Goal: Navigation & Orientation: Find specific page/section

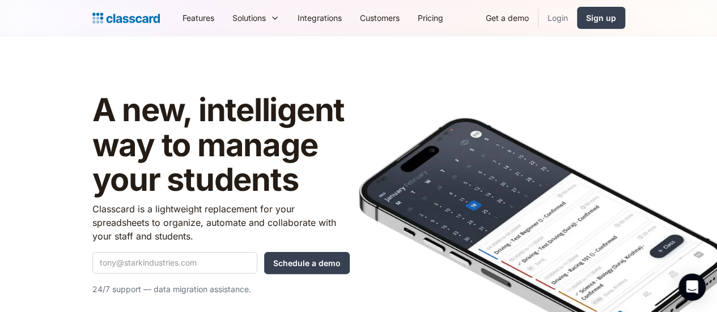
click at [577, 20] on link "Login" at bounding box center [558, 18] width 39 height 26
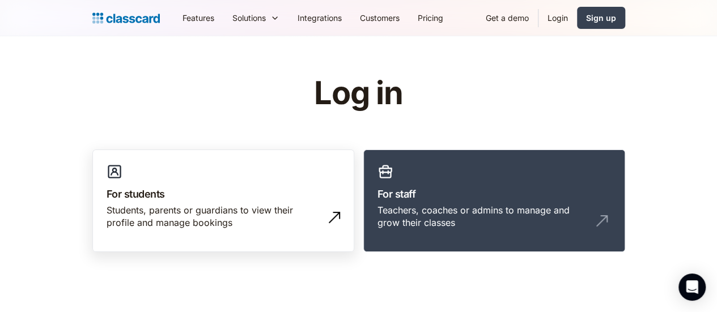
click at [268, 182] on link "For students Students, parents or guardians to view their profile and manage bo…" at bounding box center [223, 201] width 262 height 103
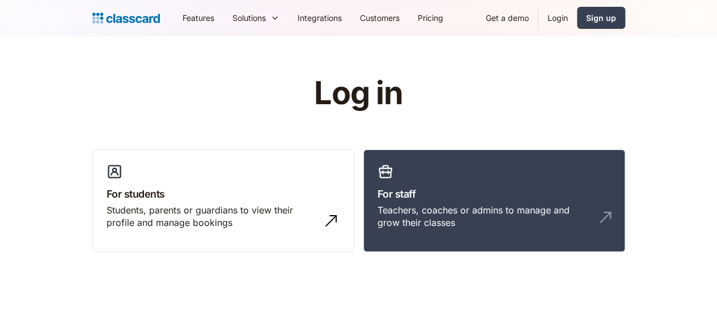
click at [422, 249] on link "For staff Teachers, coaches or admins to manage and grow their classes" at bounding box center [495, 201] width 262 height 103
